Goal: Task Accomplishment & Management: Complete application form

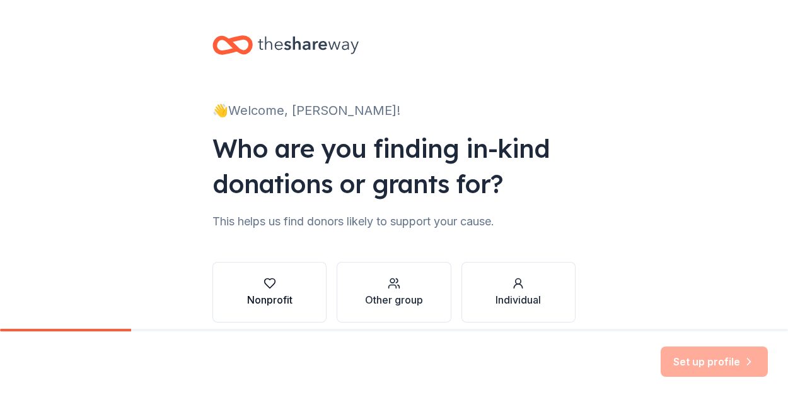
click at [317, 296] on button "Nonprofit" at bounding box center [269, 292] width 114 height 61
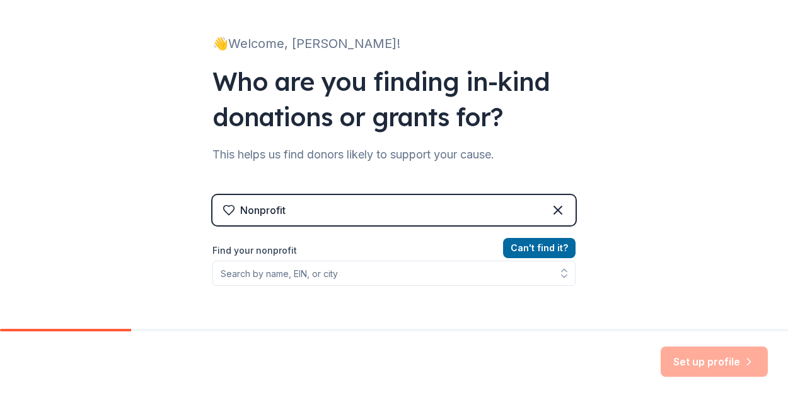
scroll to position [191, 0]
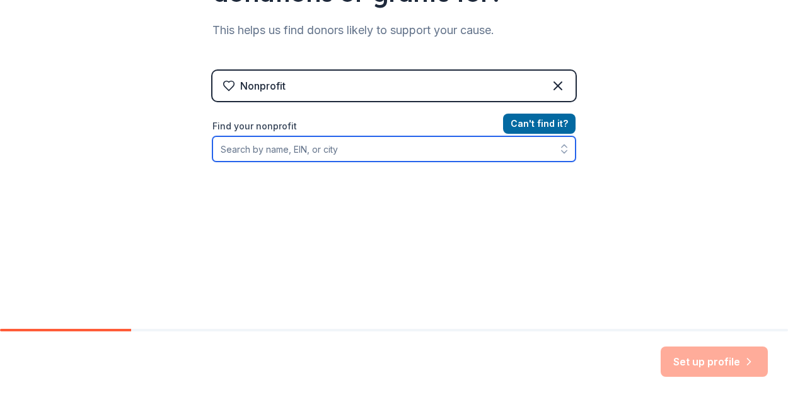
click at [405, 146] on input "Find your nonprofit" at bounding box center [393, 148] width 363 height 25
type input "boston childrens miles for miracles"
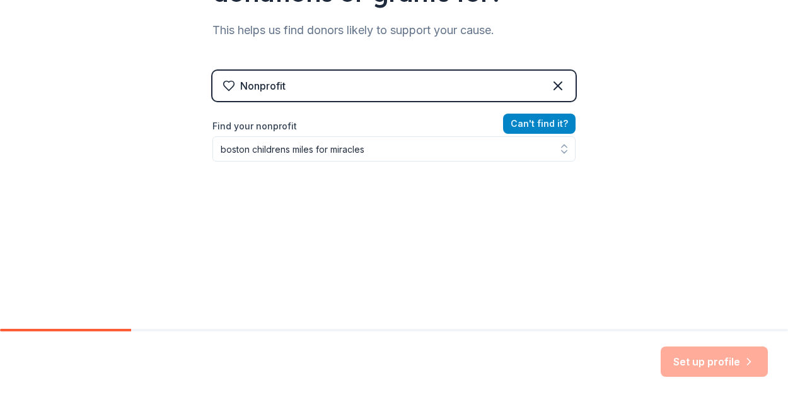
click at [547, 123] on button "Can ' t find it?" at bounding box center [539, 123] width 72 height 20
click at [488, 169] on div "Can ' t find it? Find your nonprofit" at bounding box center [393, 190] width 363 height 146
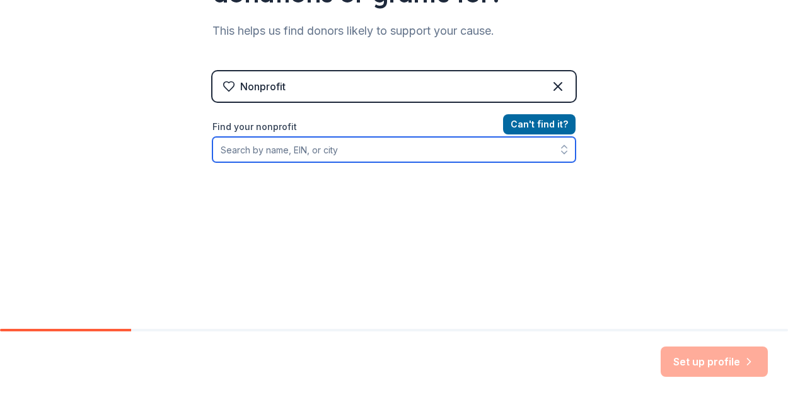
click at [477, 154] on input "Find your nonprofit" at bounding box center [393, 149] width 363 height 25
type input "Miles for Miracles"
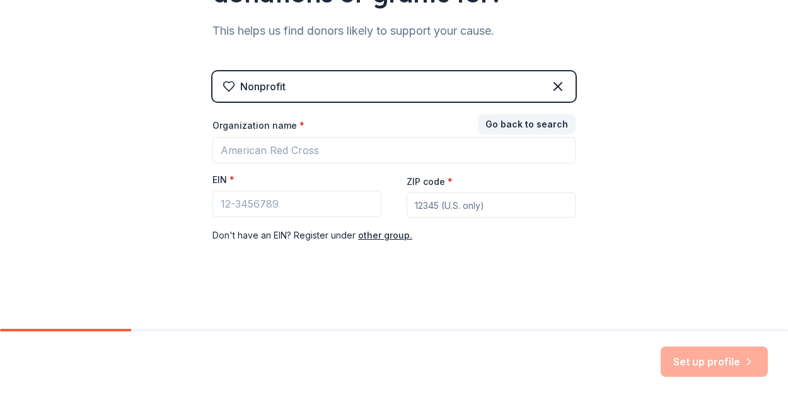
click at [716, 257] on div "👋 Welcome, Anna! Who are you finding in-kind donations or grants for? This help…" at bounding box center [394, 69] width 788 height 519
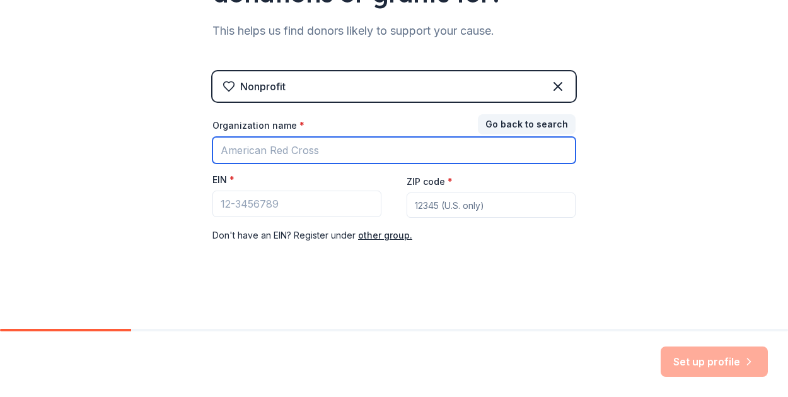
click at [344, 149] on input "Organization name *" at bounding box center [393, 150] width 363 height 26
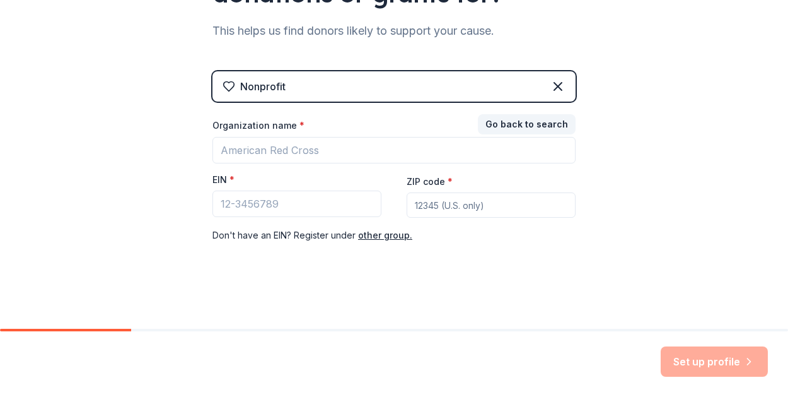
click at [269, 267] on div "Nonprofit Go back to search Organization name * EIN * ZIP code * Don ' t have a…" at bounding box center [393, 169] width 363 height 197
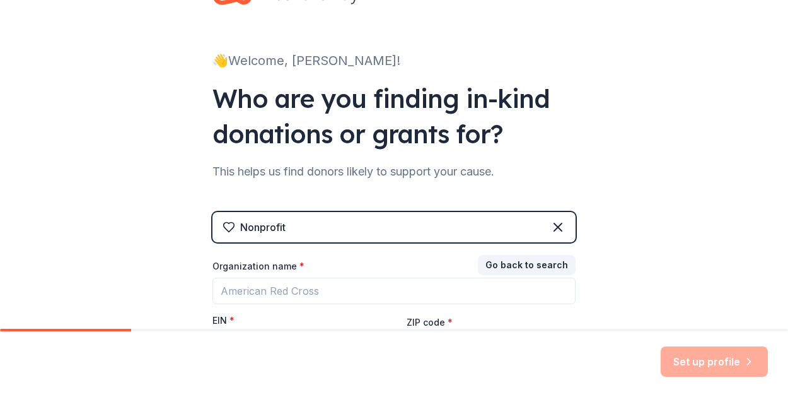
scroll to position [0, 0]
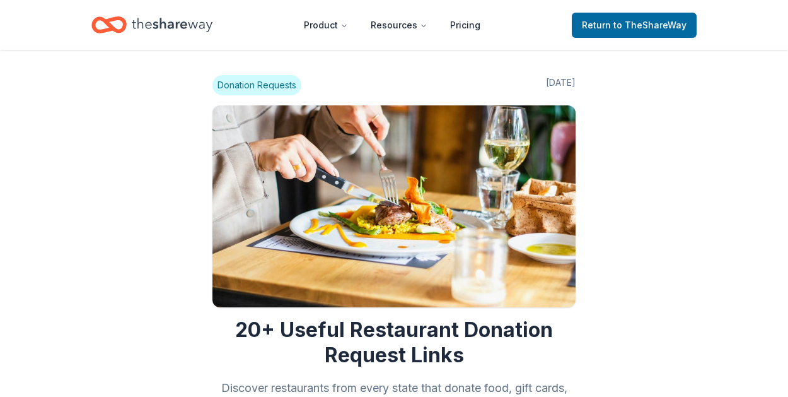
scroll to position [4779, 0]
